Goal: Information Seeking & Learning: Learn about a topic

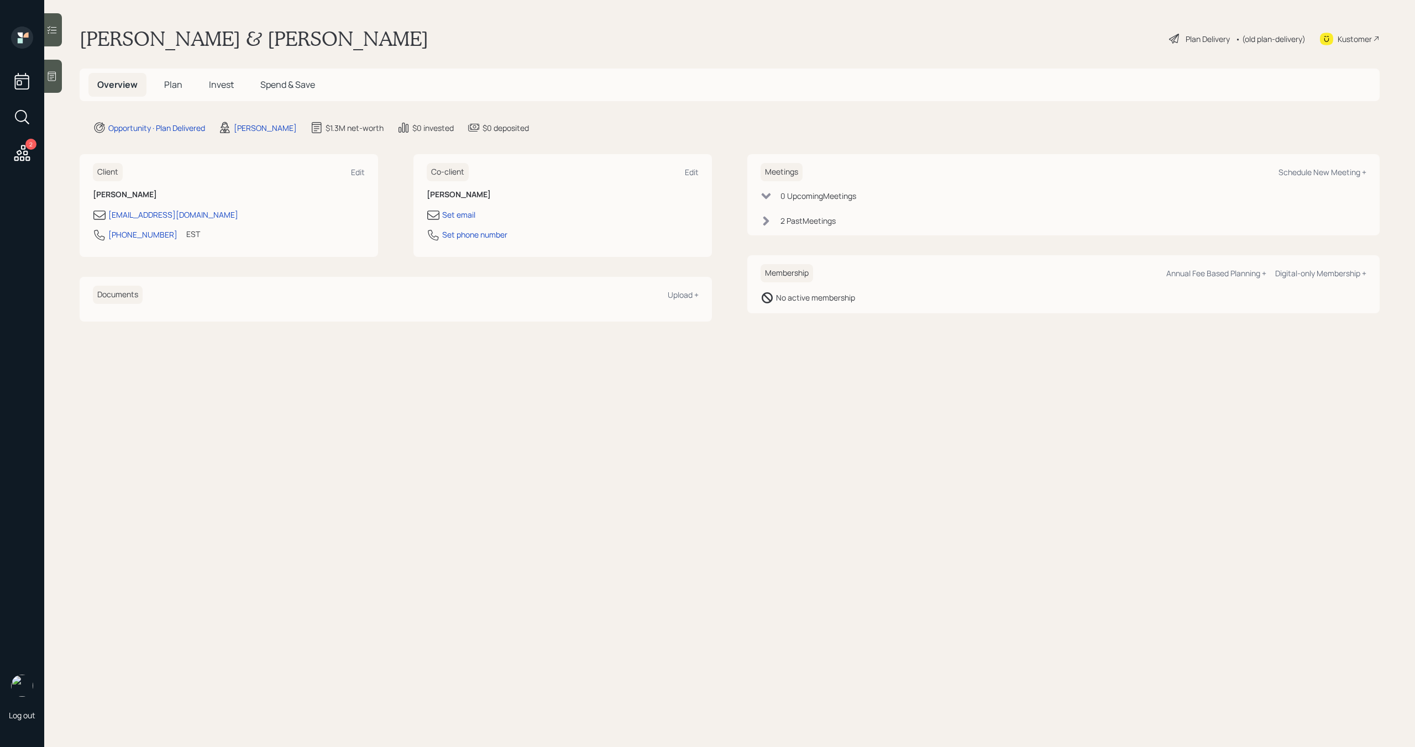
click at [1181, 36] on div "Plan Delivery" at bounding box center [1199, 38] width 63 height 13
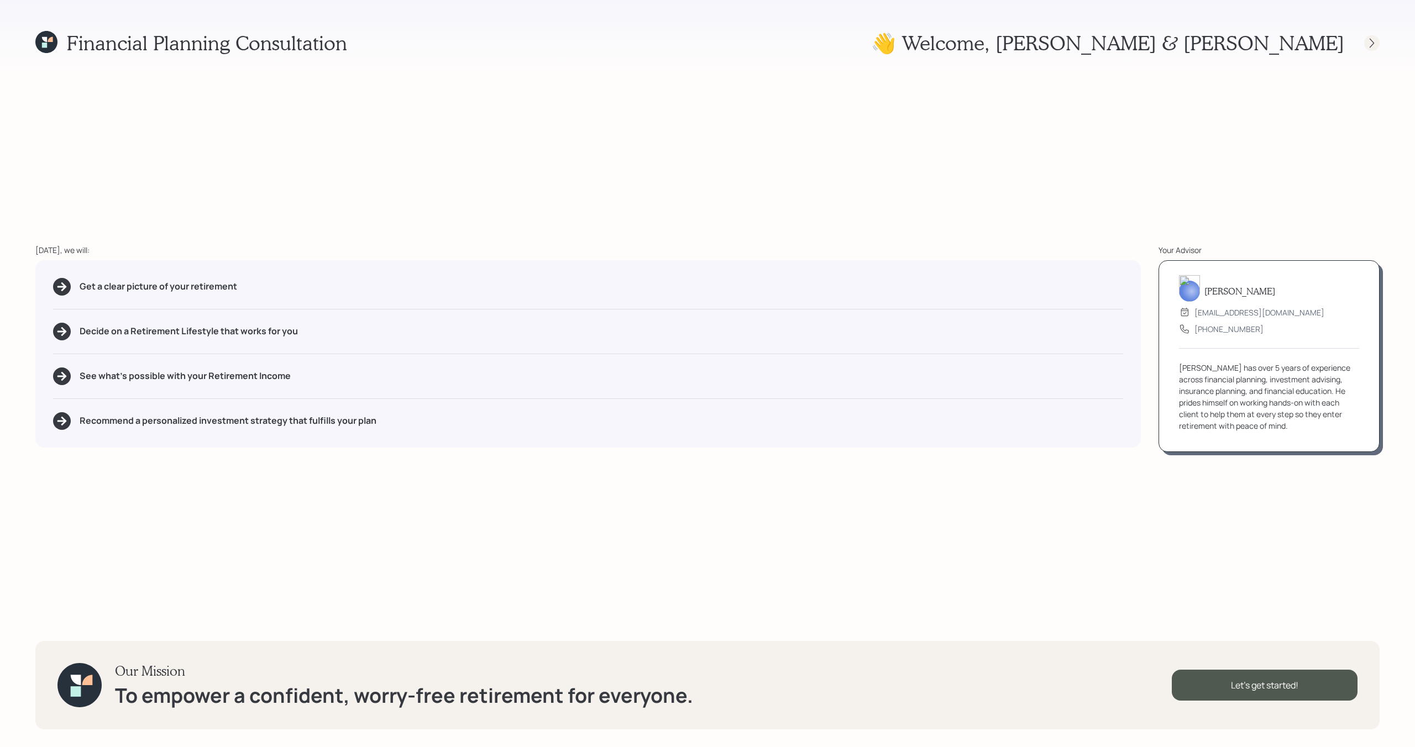
click at [1370, 50] on div at bounding box center [1371, 42] width 15 height 15
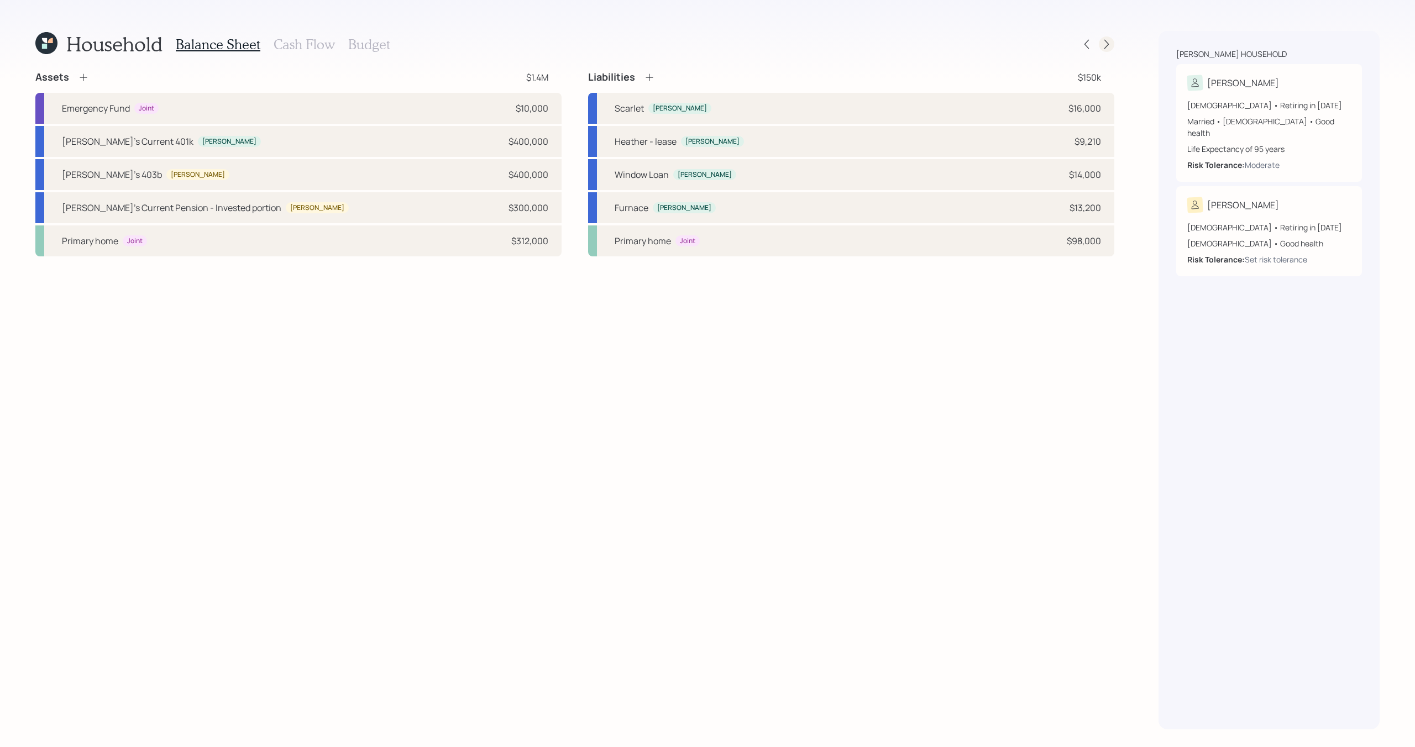
click at [1108, 46] on icon at bounding box center [1106, 44] width 11 height 11
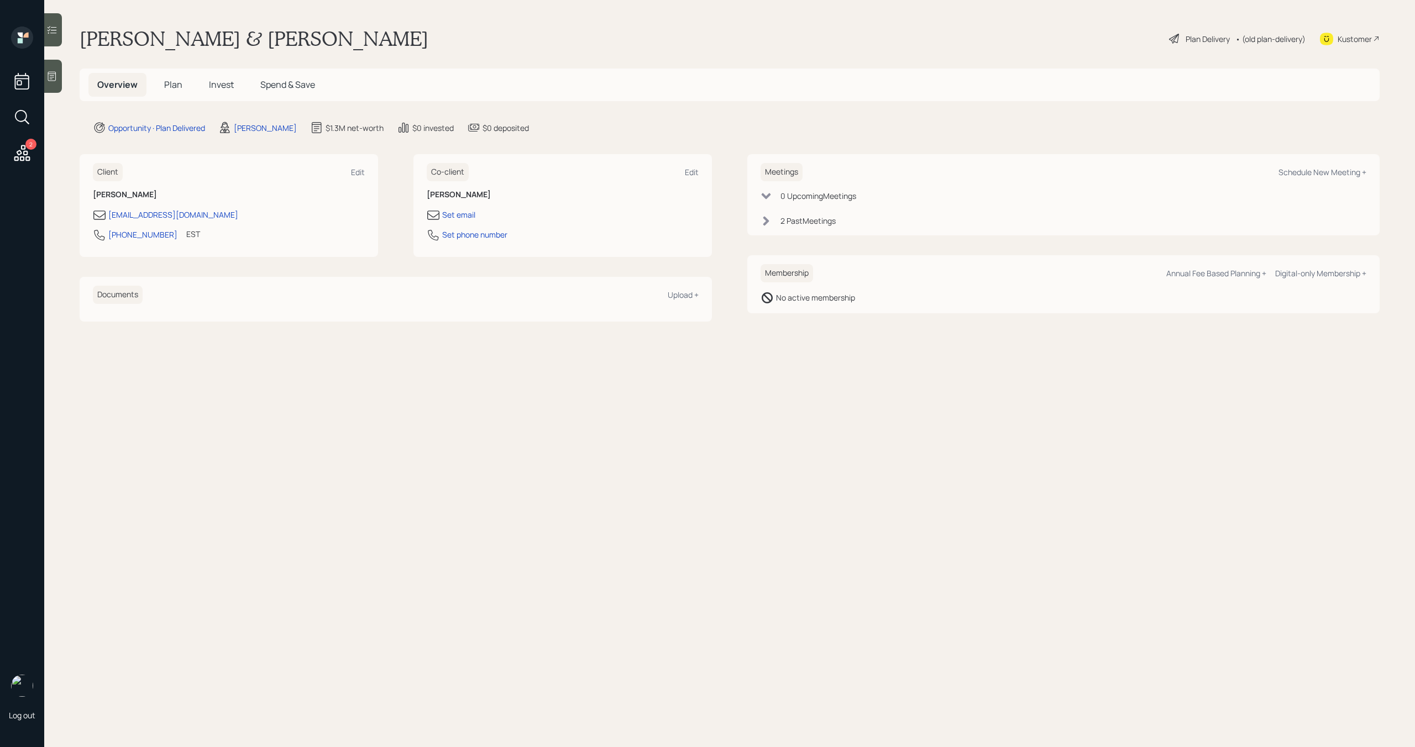
click at [175, 87] on span "Plan" at bounding box center [173, 84] width 18 height 12
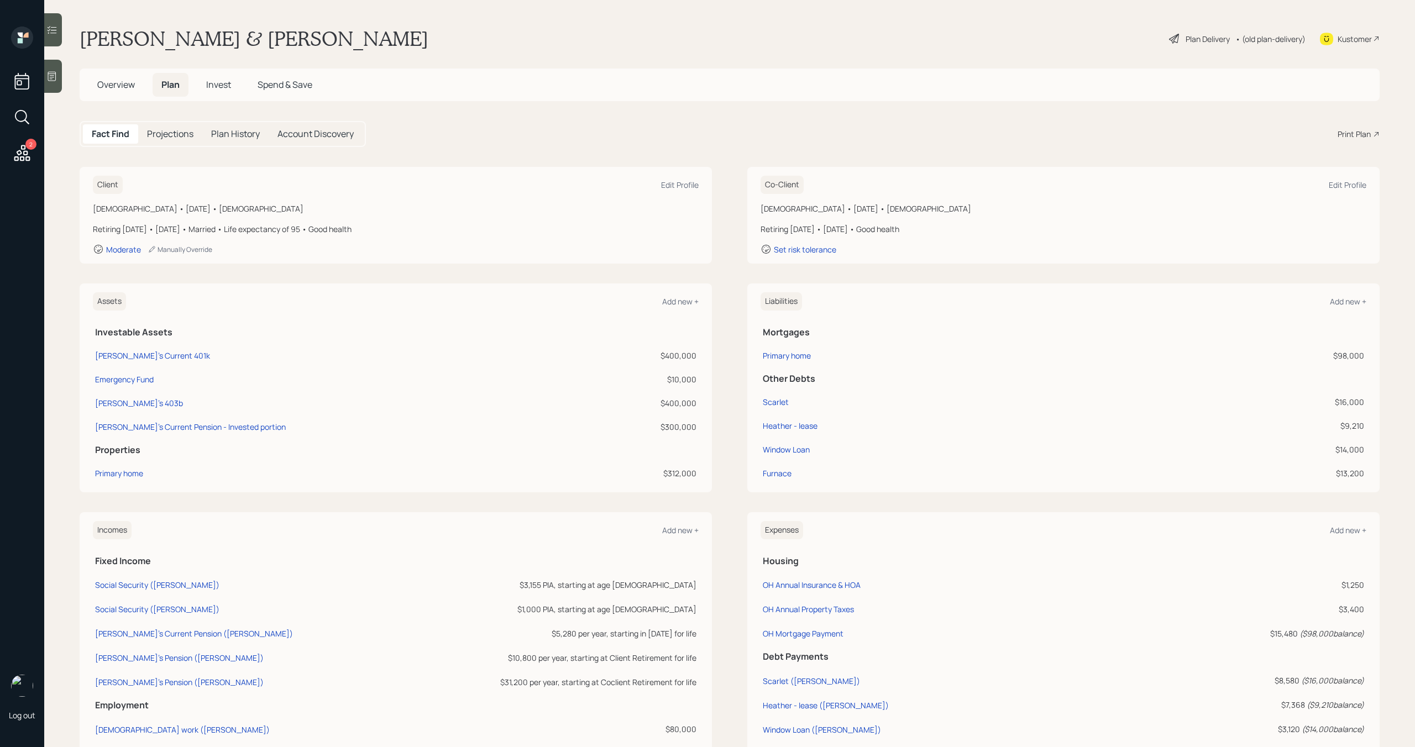
click at [1204, 38] on div "Plan Delivery" at bounding box center [1208, 39] width 44 height 12
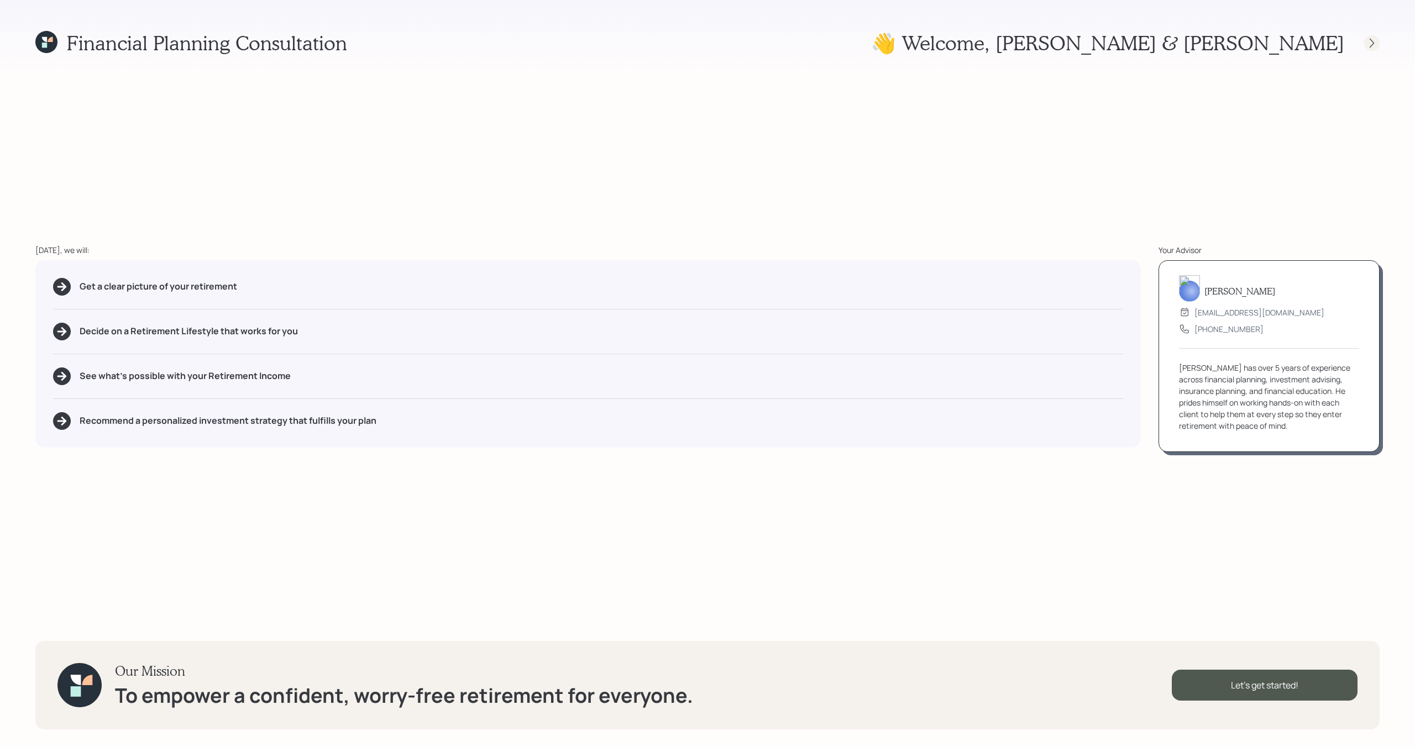
click at [1371, 45] on icon at bounding box center [1371, 43] width 11 height 11
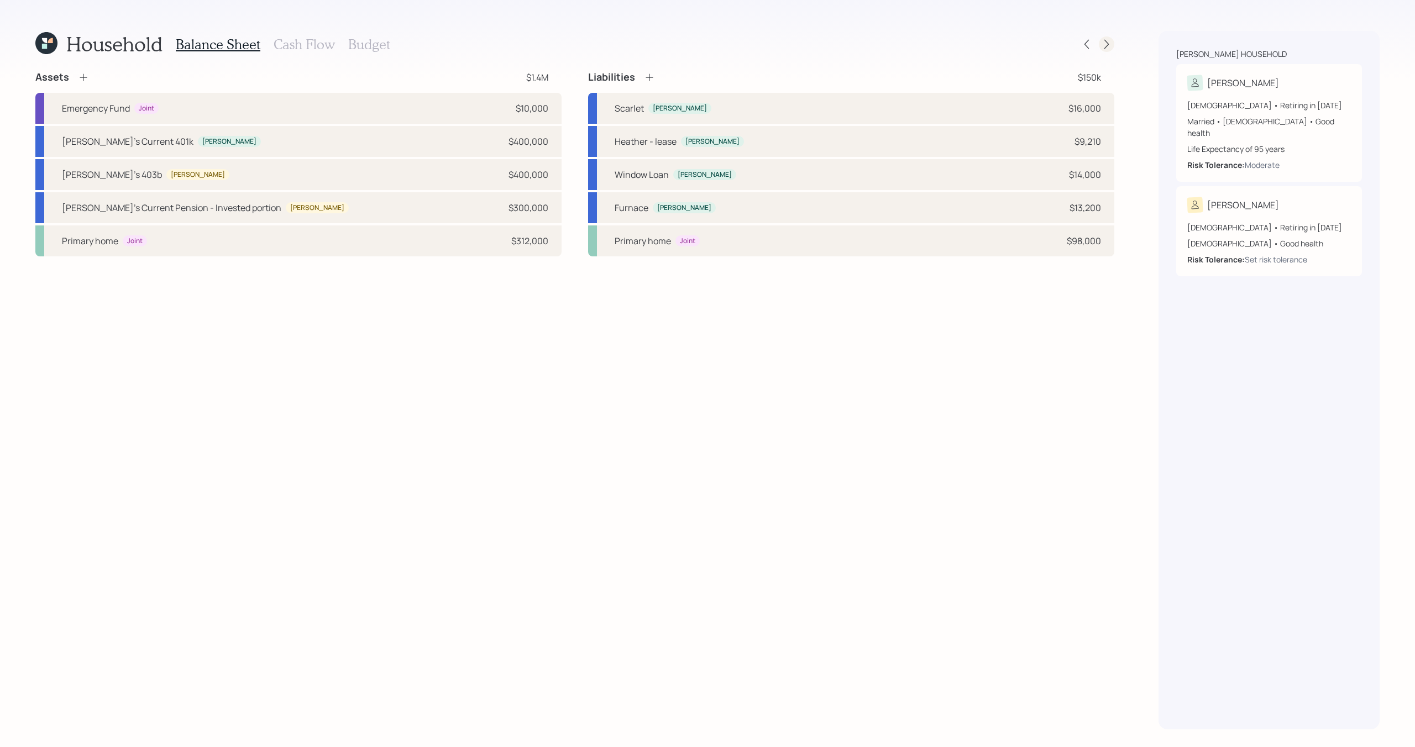
click at [1102, 39] on icon at bounding box center [1106, 44] width 11 height 11
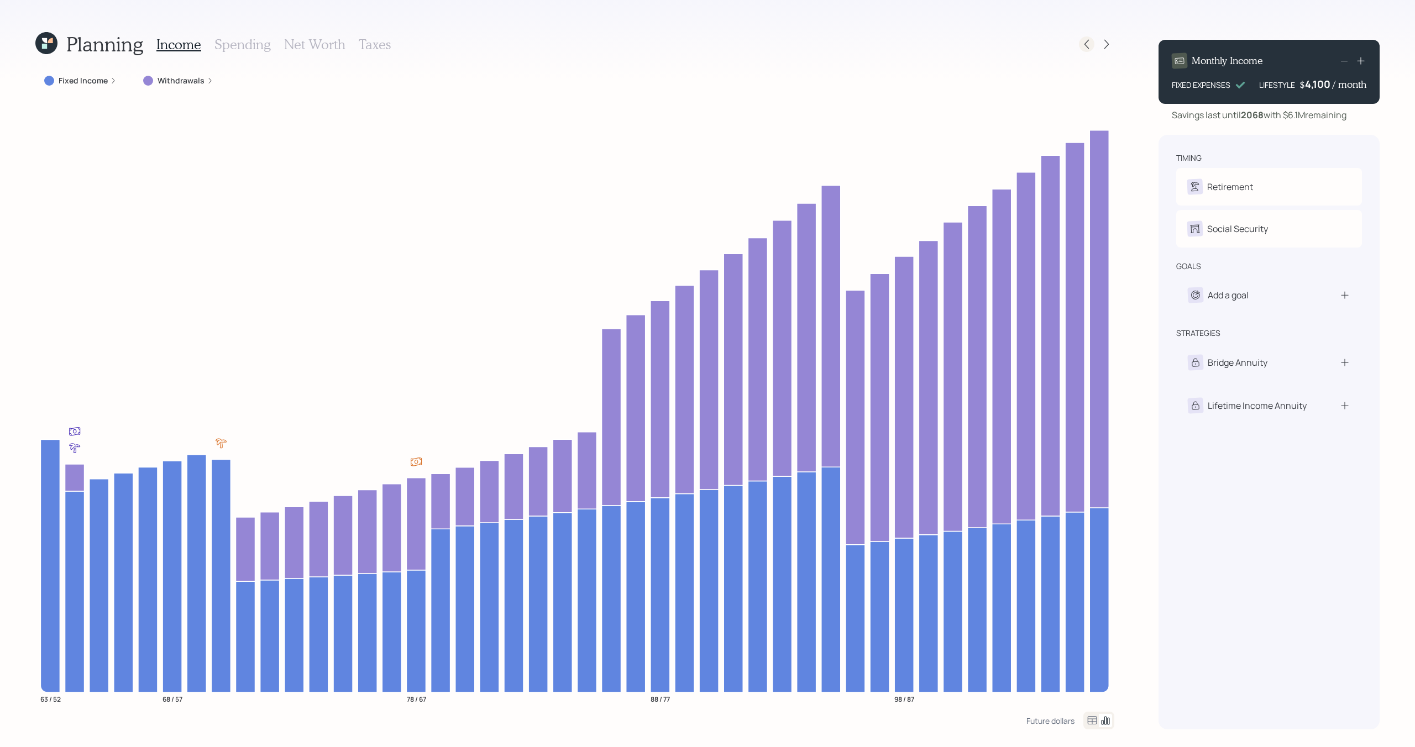
click at [1086, 39] on icon at bounding box center [1086, 44] width 11 height 11
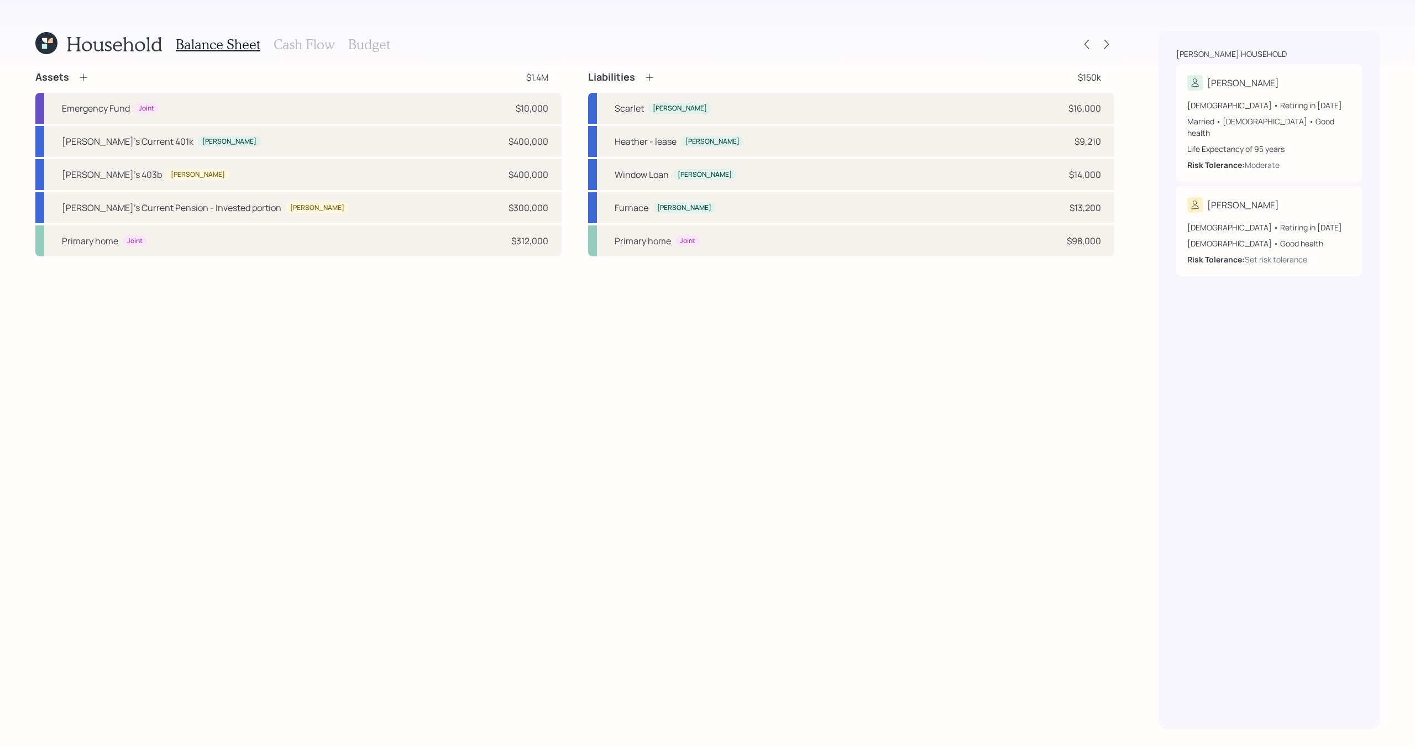
click at [320, 41] on h3 "Cash Flow" at bounding box center [304, 44] width 61 height 16
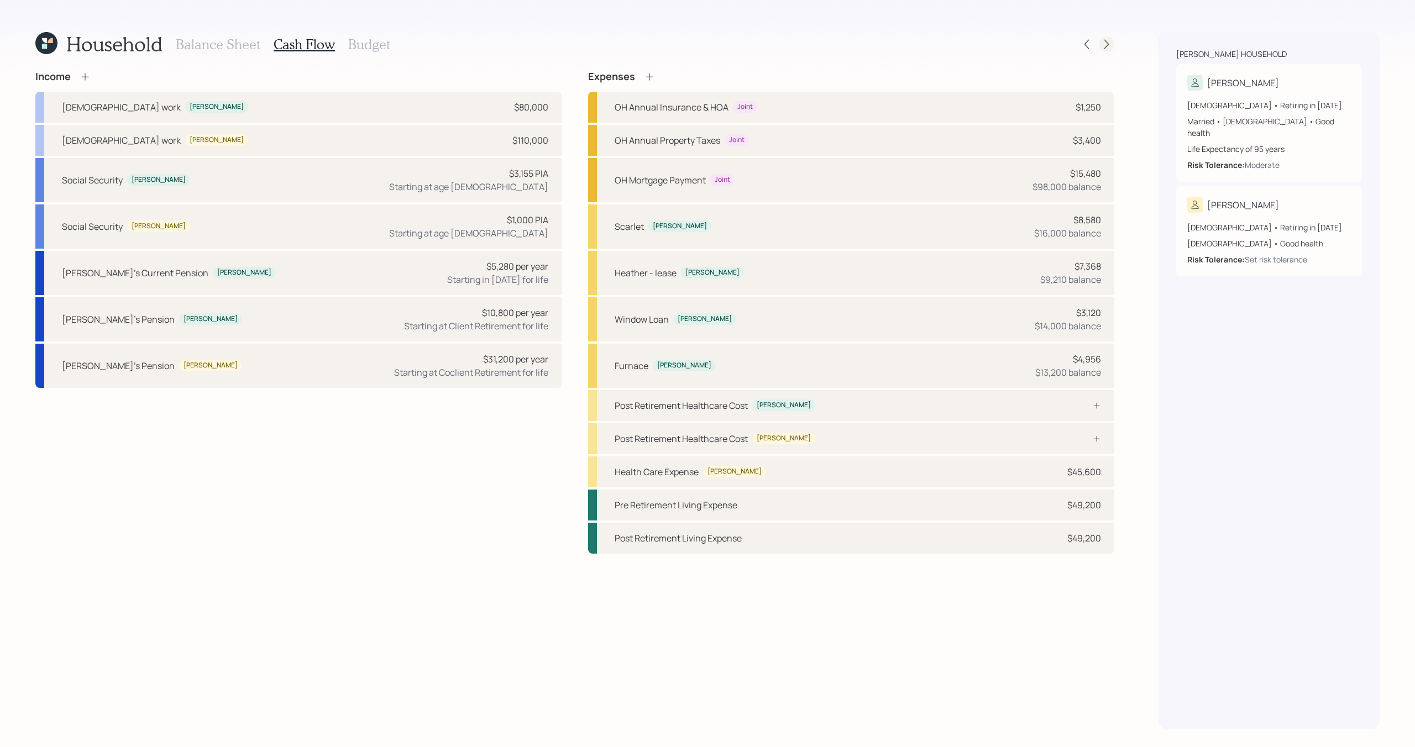
click at [1102, 50] on div at bounding box center [1106, 43] width 15 height 15
